Goal: Task Accomplishment & Management: Use online tool/utility

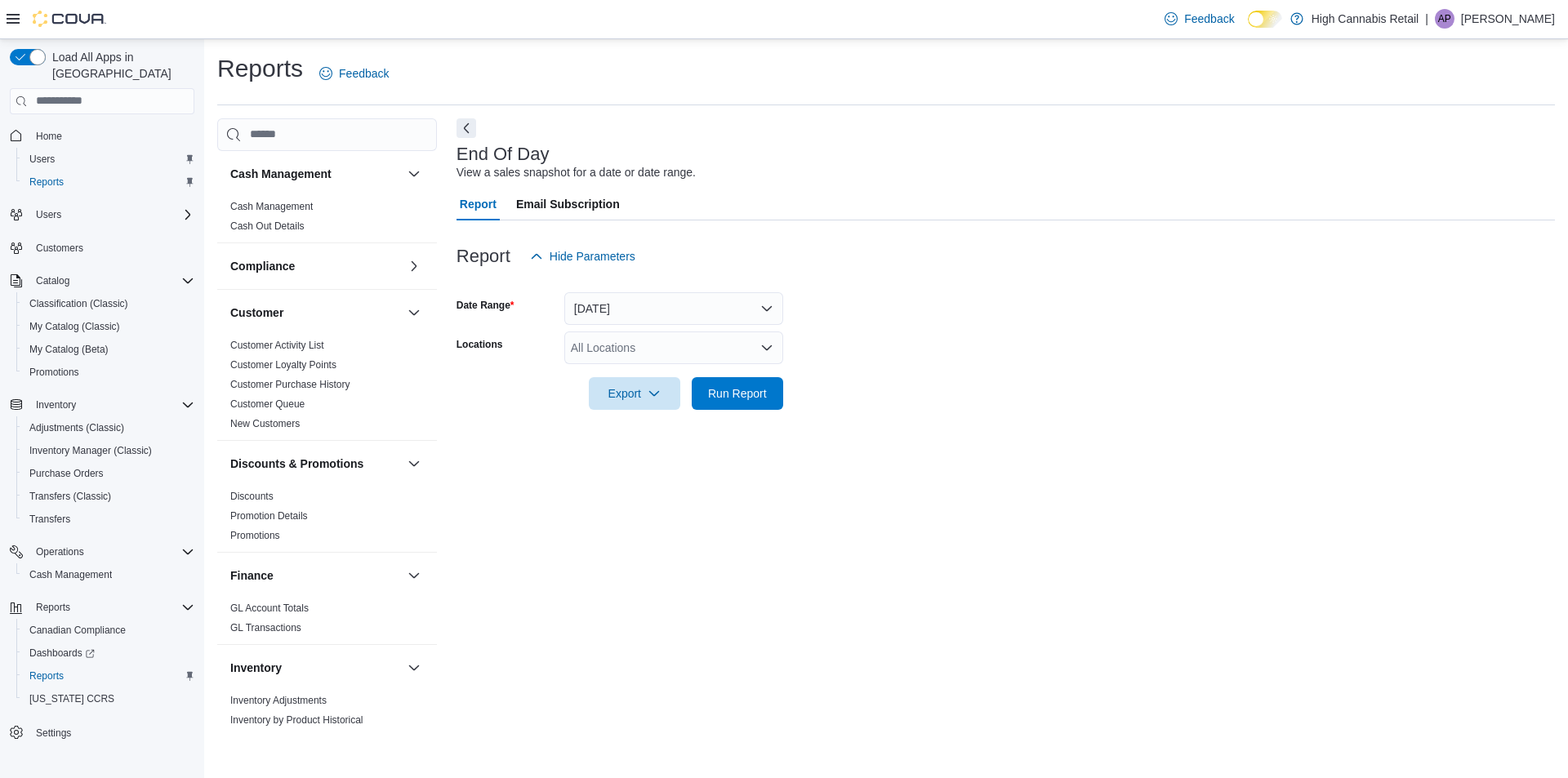
click at [622, 352] on div "All Locations" at bounding box center [673, 348] width 218 height 32
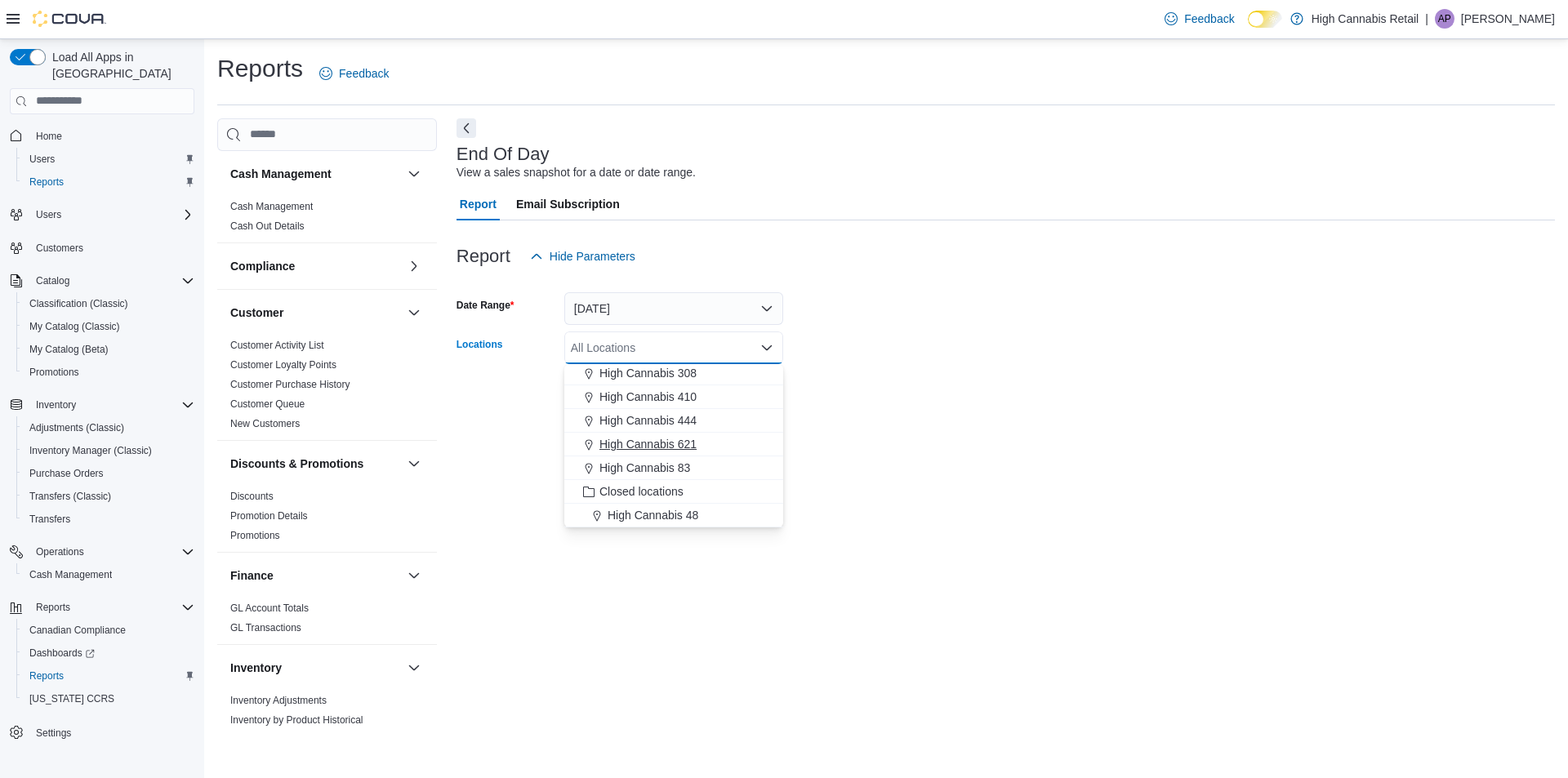
click at [689, 444] on span "High Cannabis 621" at bounding box center [648, 444] width 97 height 16
click at [990, 352] on form "Date Range [DATE] Locations High Cannabis 621 Combo box. Selected. High Cannabi…" at bounding box center [1006, 341] width 1099 height 137
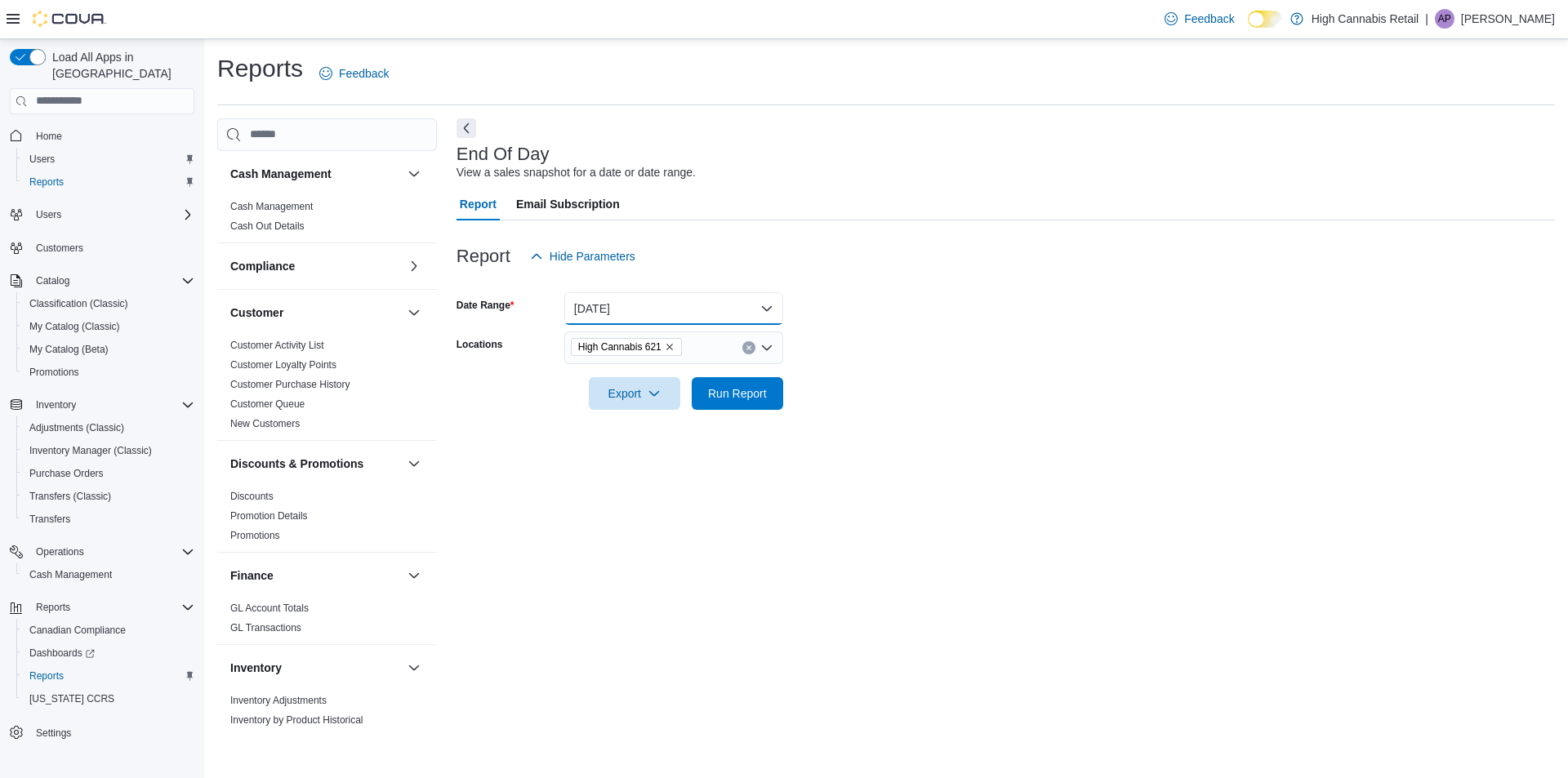
click at [624, 298] on button "[DATE]" at bounding box center [673, 309] width 218 height 32
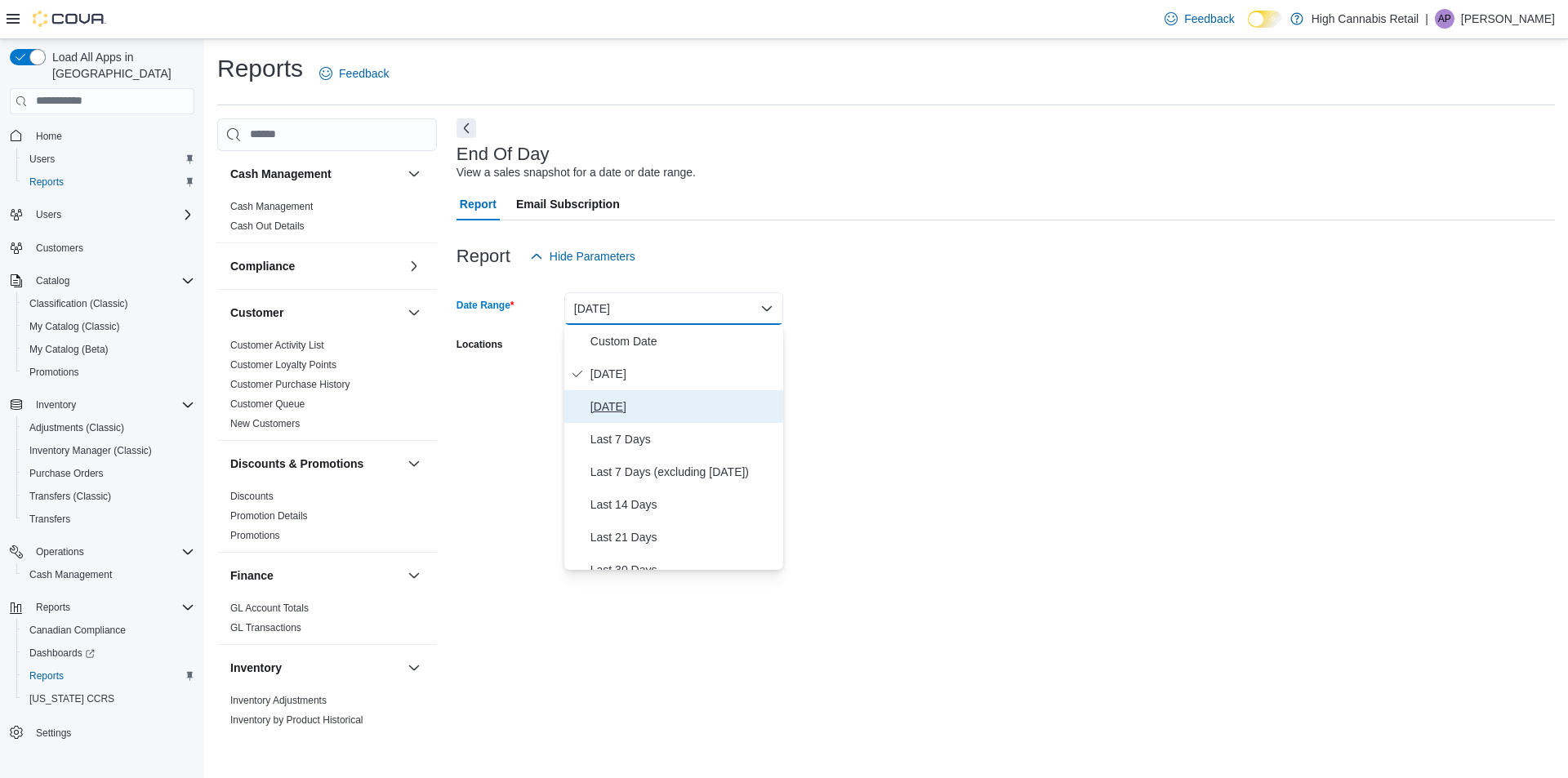
click at [614, 405] on span "[DATE]" at bounding box center [684, 407] width 186 height 20
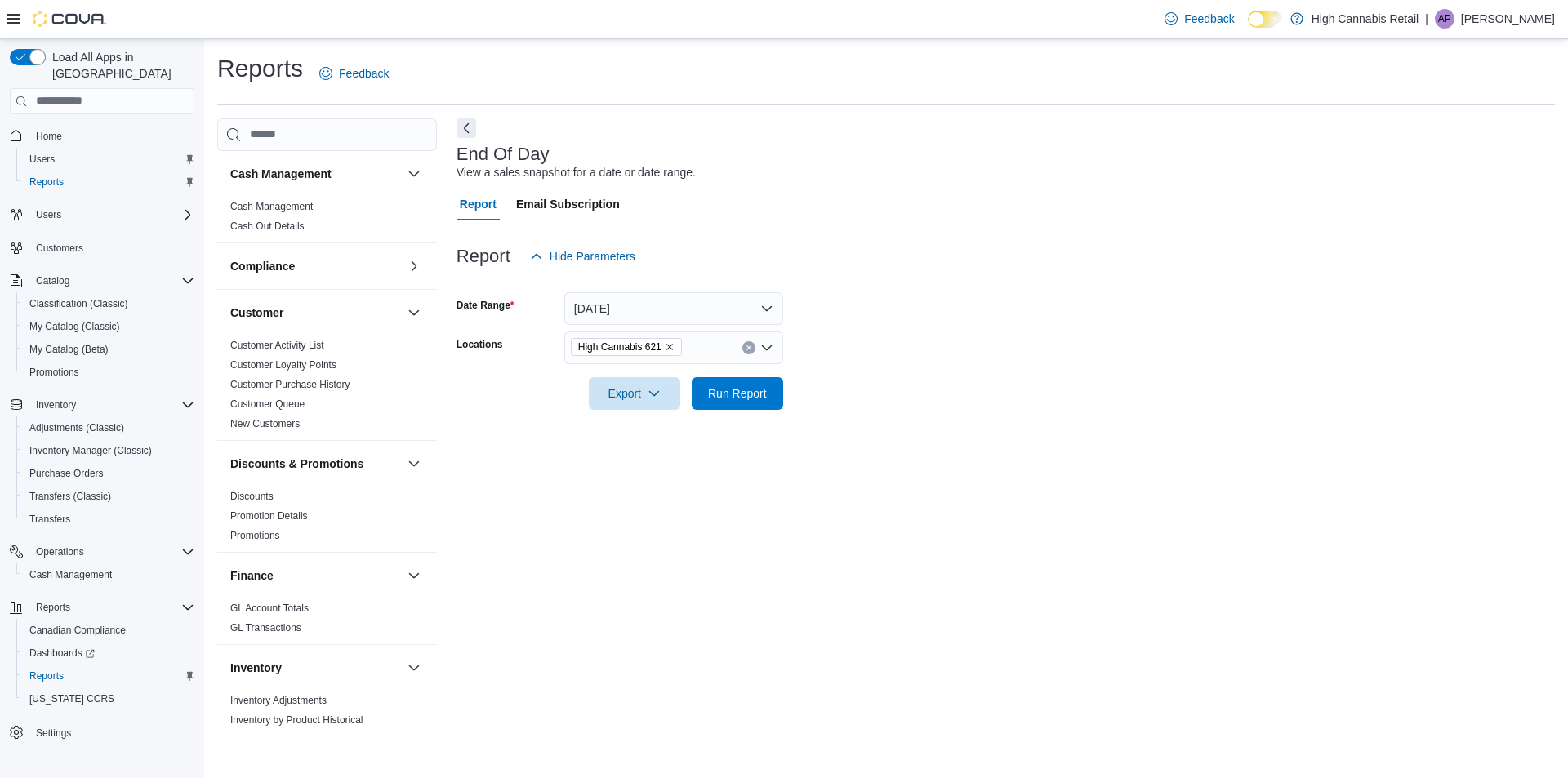
click at [871, 385] on form "Date Range [DATE] Locations High Cannabis 621 Export Run Report" at bounding box center [1006, 341] width 1099 height 137
click at [636, 389] on span "Export" at bounding box center [634, 392] width 72 height 32
click at [637, 459] on span "Export to Pdf" at bounding box center [636, 459] width 73 height 13
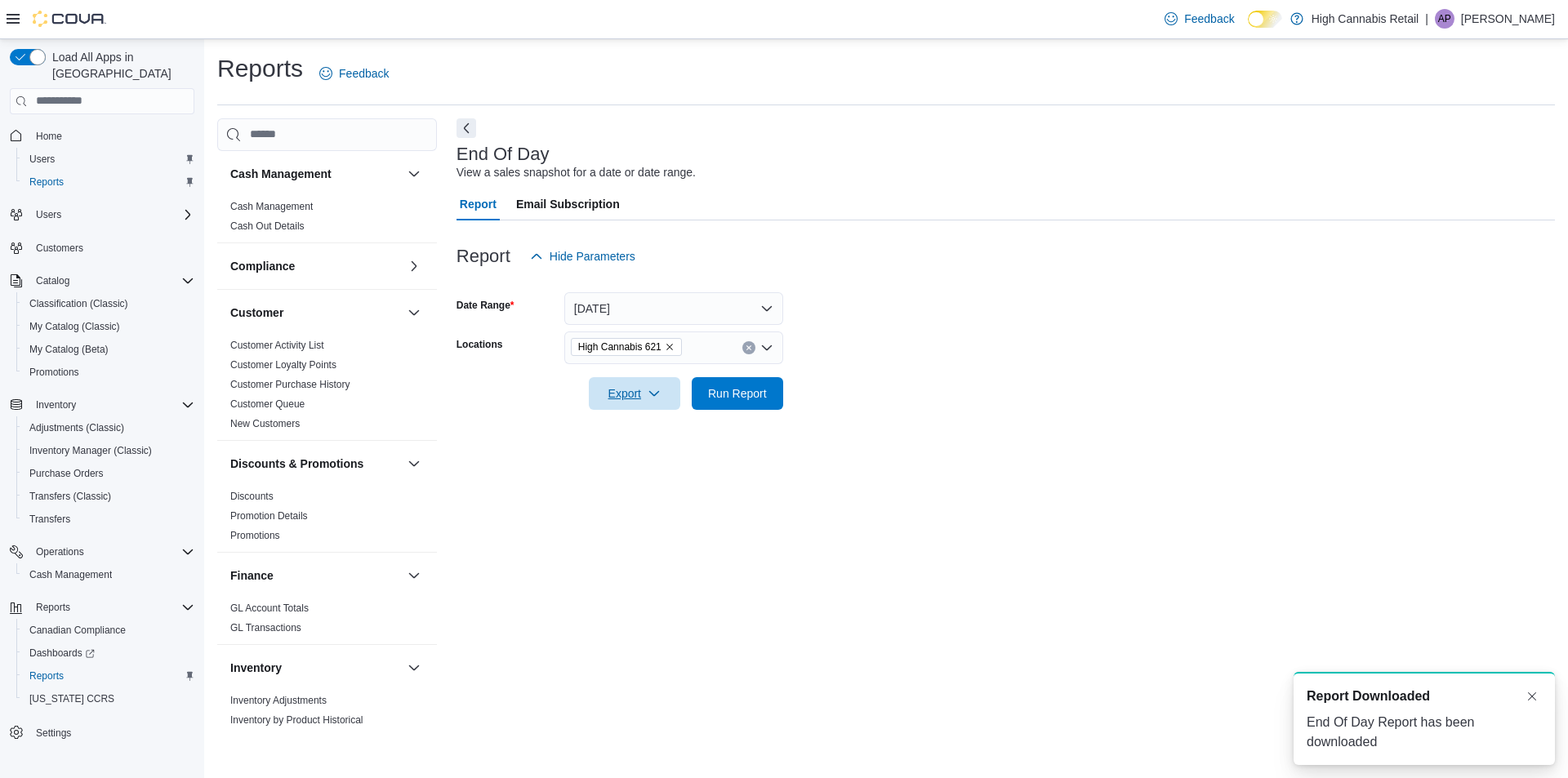
scroll to position [0, 0]
